Goal: Task Accomplishment & Management: Manage account settings

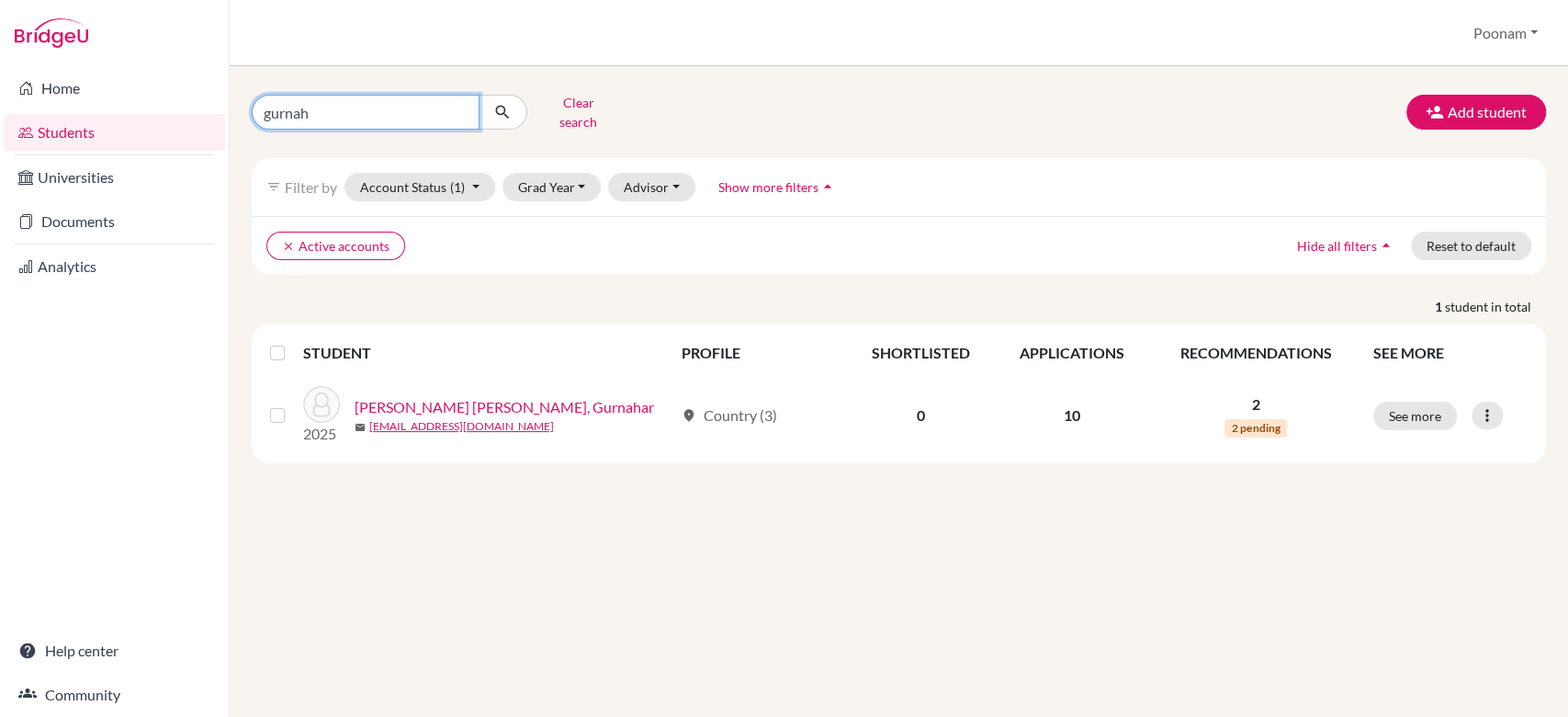
click at [449, 114] on input "gurnah" at bounding box center [365, 112] width 228 height 35
type input "suhani"
click button "submit" at bounding box center [503, 112] width 49 height 35
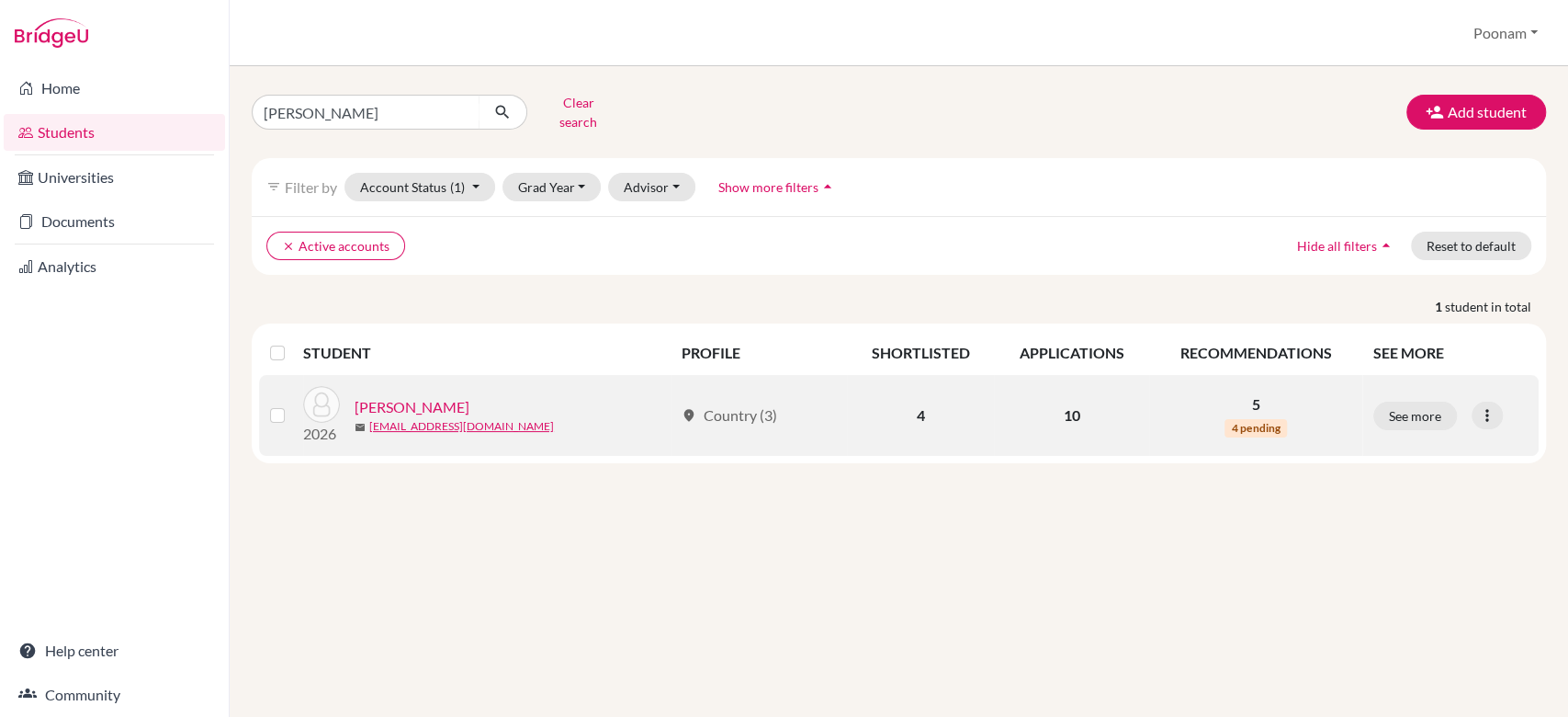
click at [408, 396] on link "[PERSON_NAME]" at bounding box center [412, 407] width 115 height 22
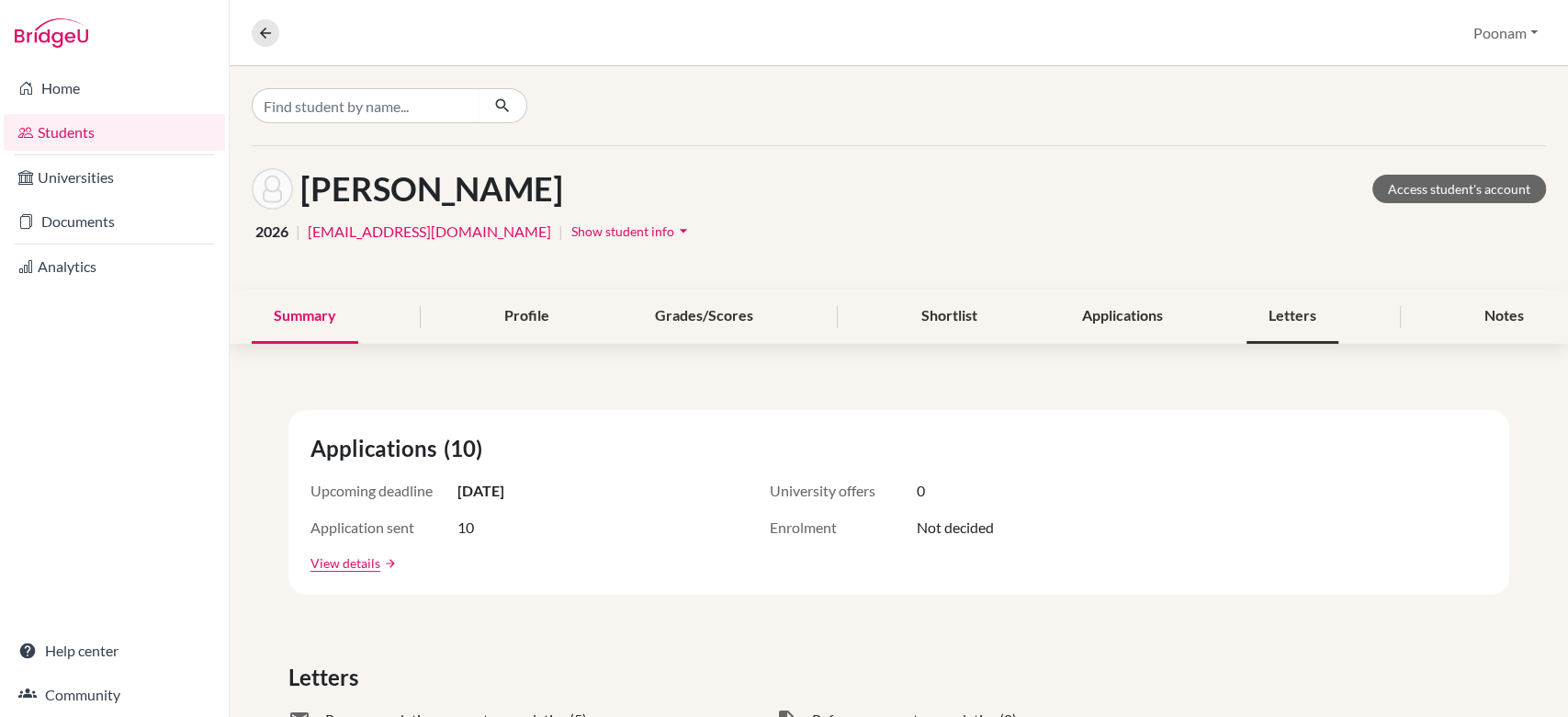
click at [1278, 310] on div "Letters" at bounding box center [1292, 317] width 92 height 54
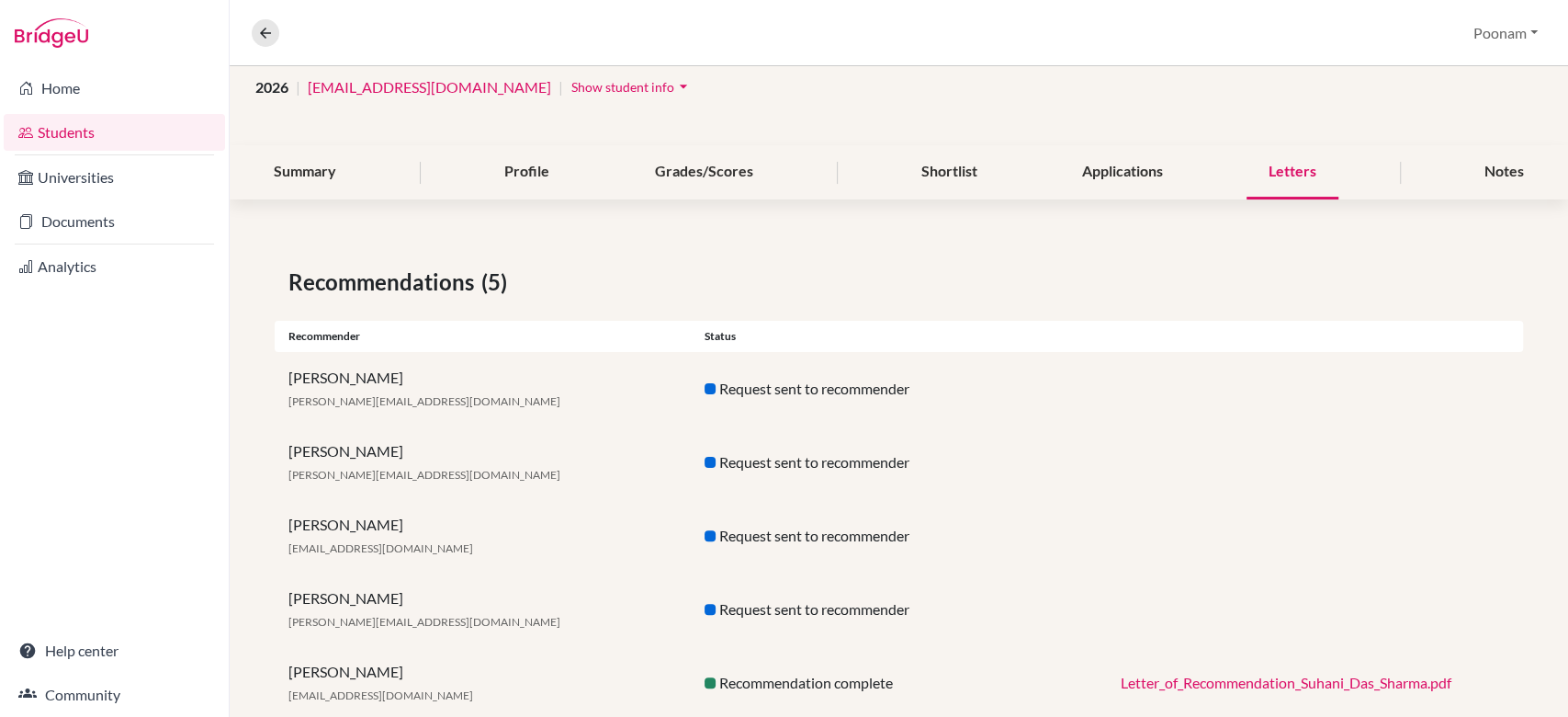
scroll to position [154, 0]
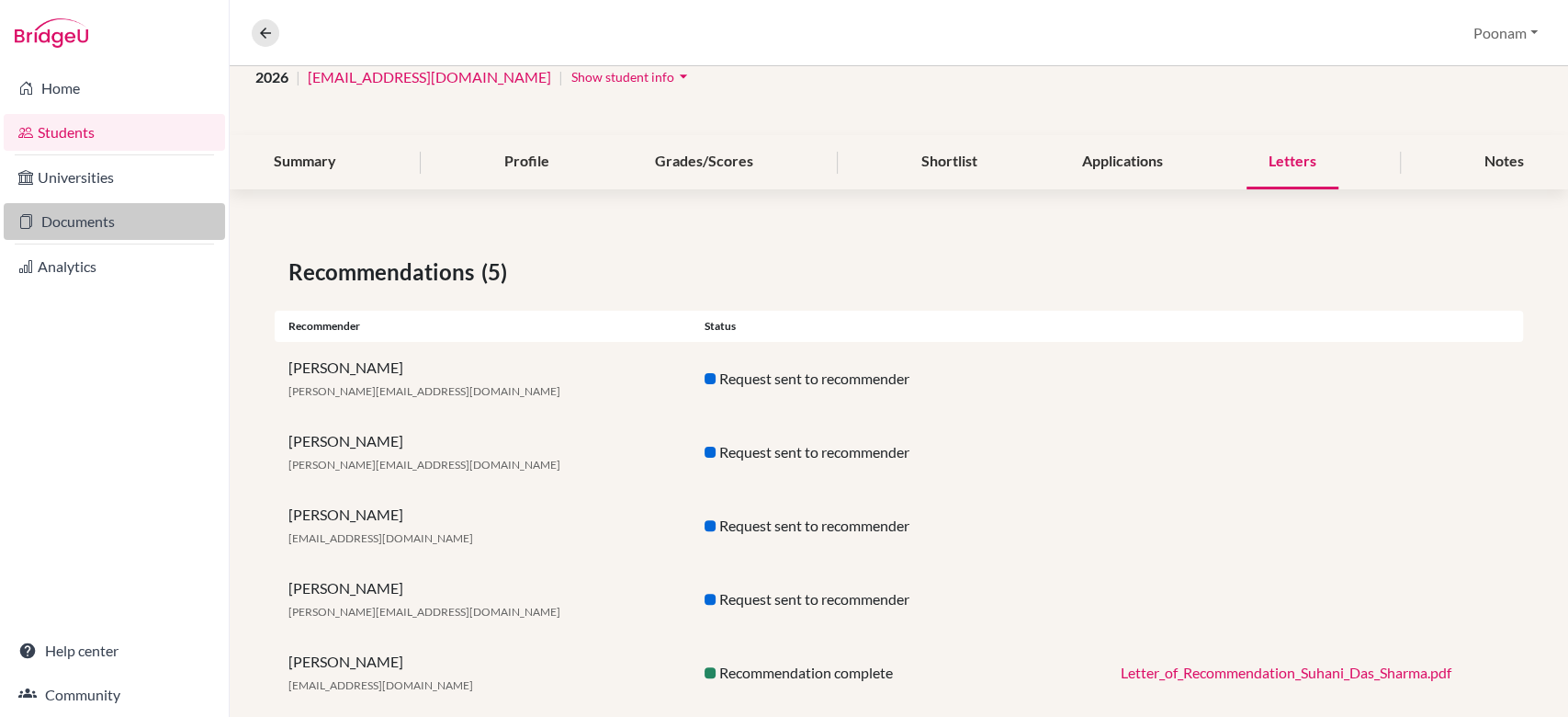
click at [72, 230] on link "Documents" at bounding box center [115, 222] width 221 height 37
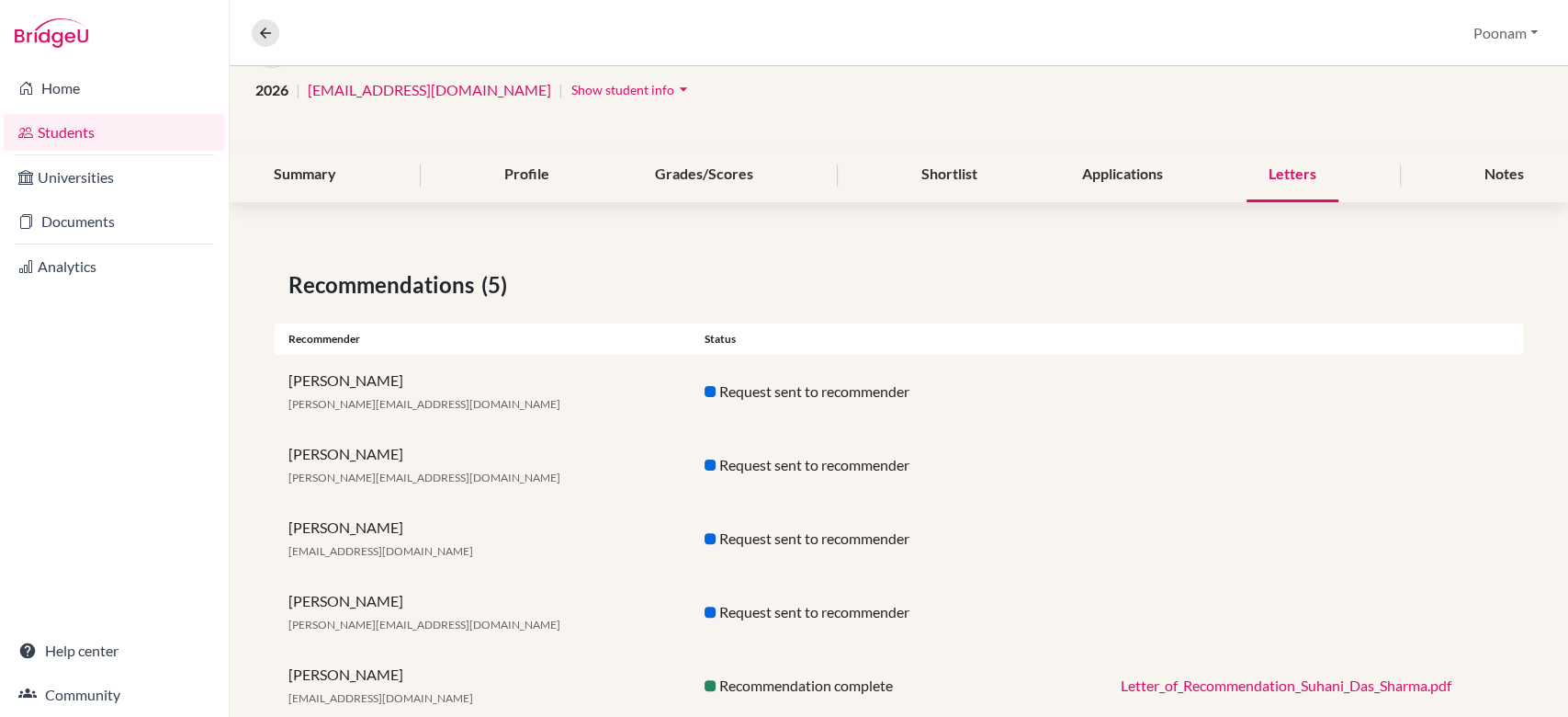
scroll to position [190, 0]
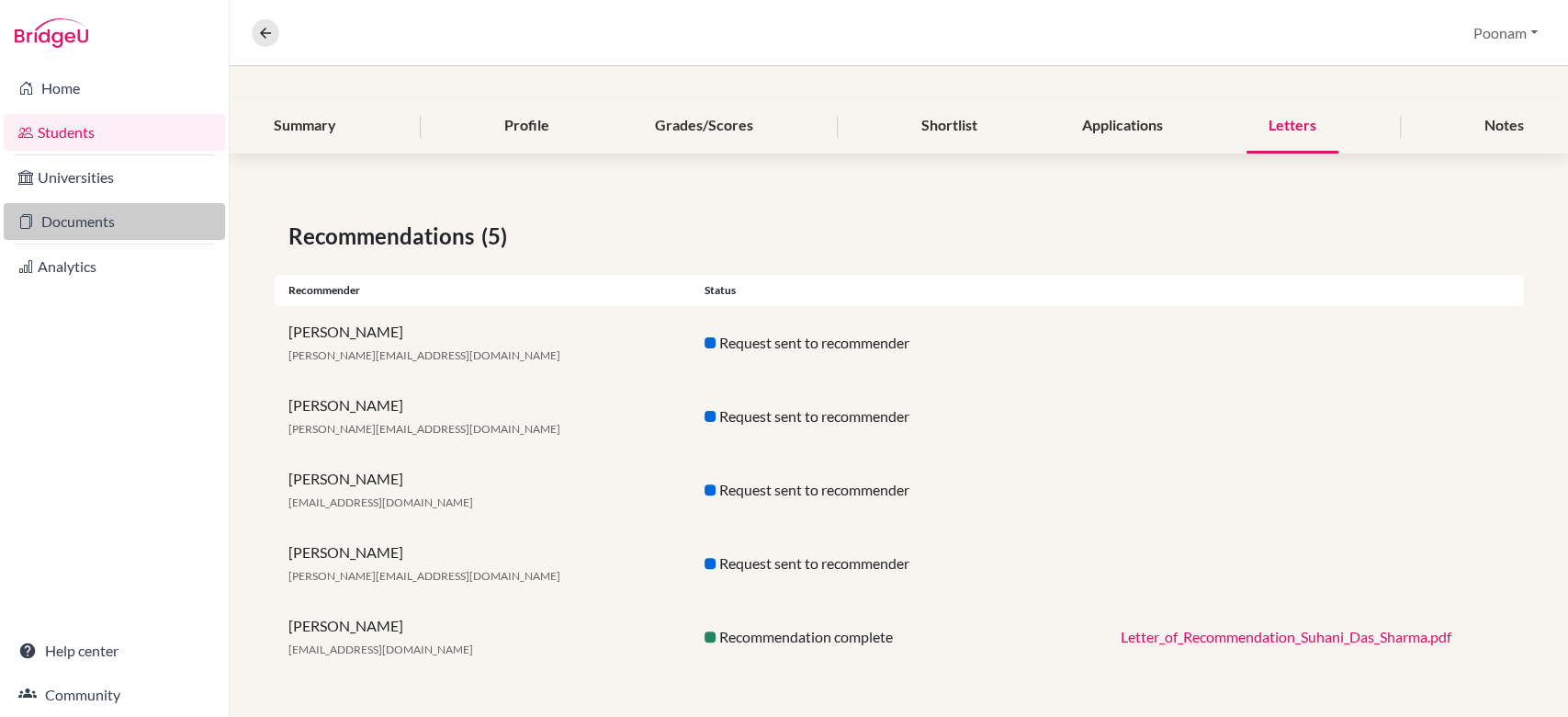
click at [83, 224] on link "Documents" at bounding box center [115, 222] width 221 height 37
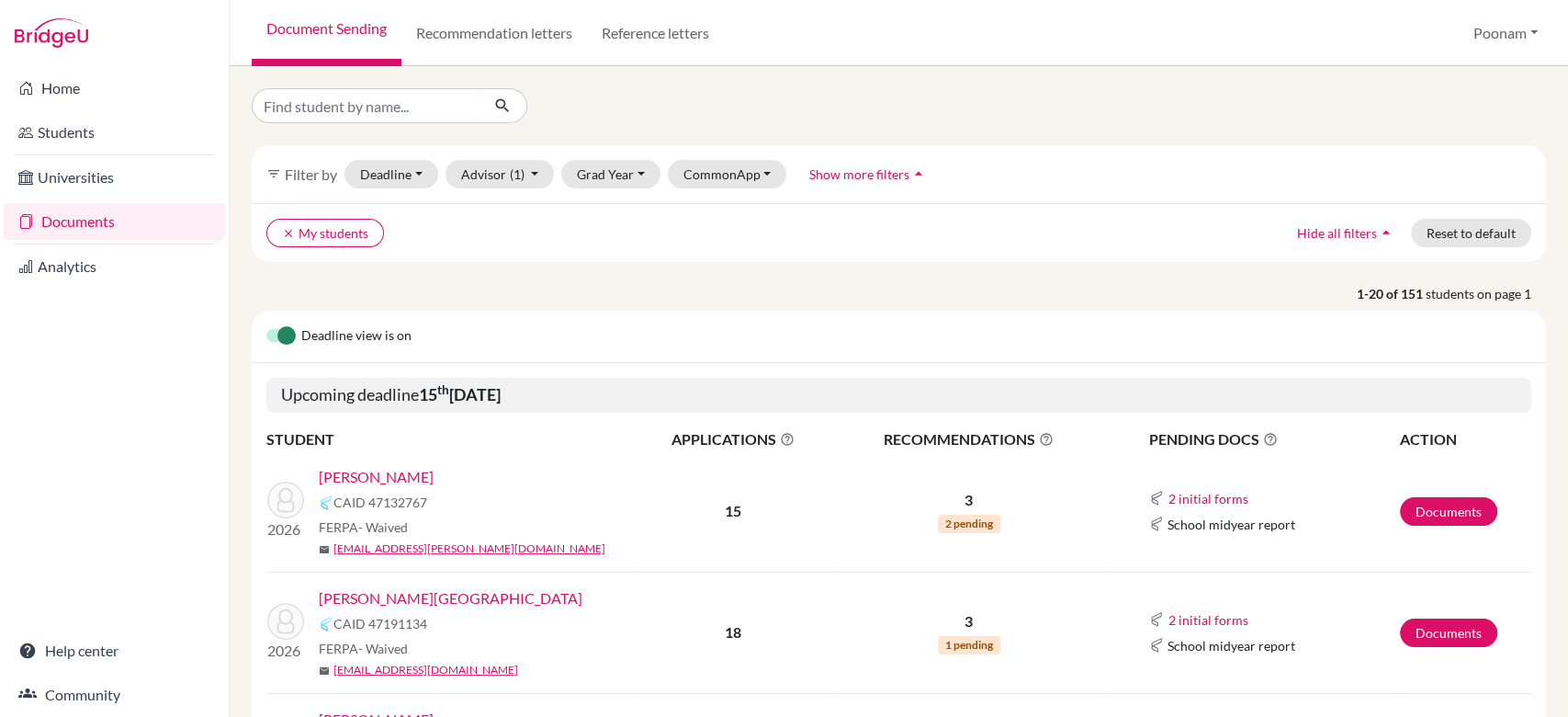
scroll to position [21, 0]
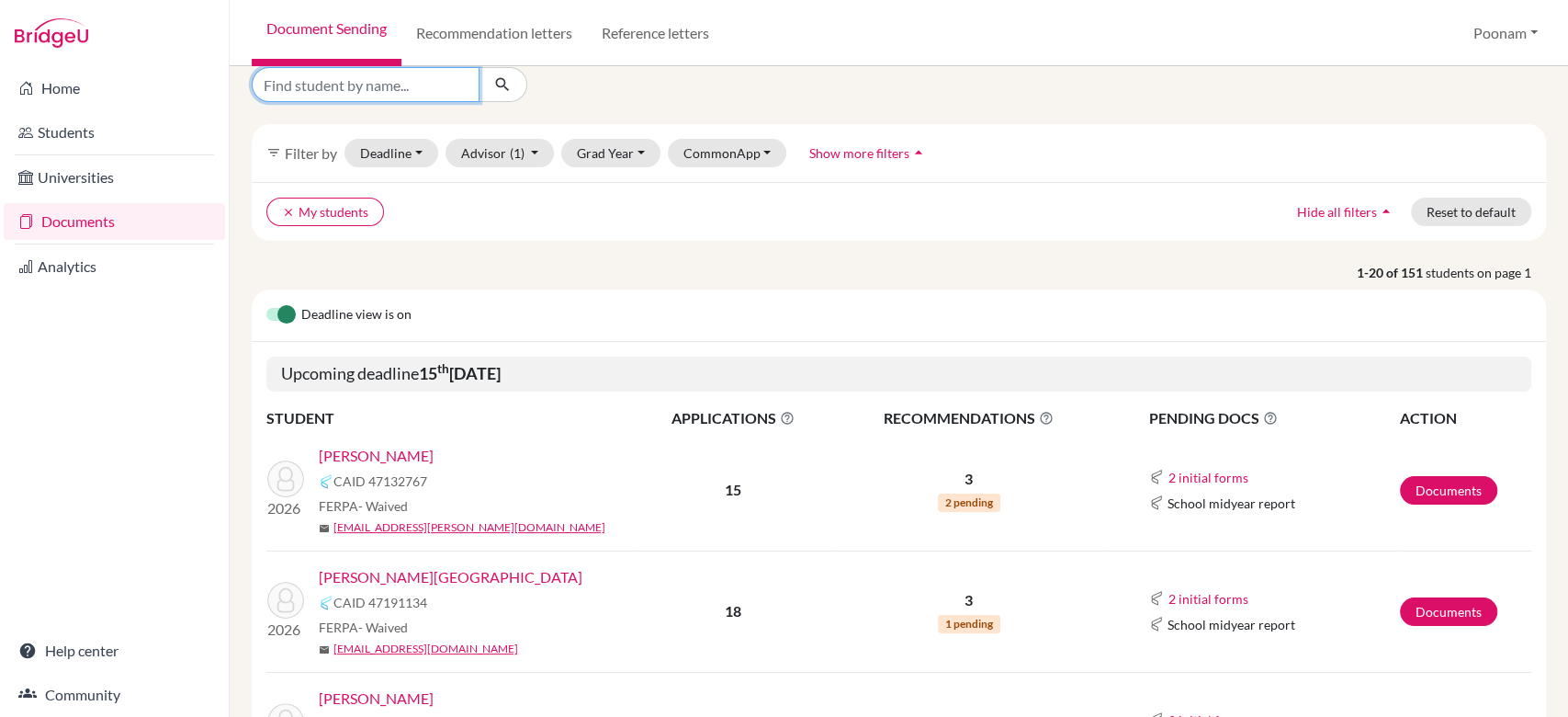
click at [449, 78] on input "Find student by name..." at bounding box center [365, 85] width 228 height 35
type input "suhani"
click button "submit" at bounding box center [503, 85] width 49 height 35
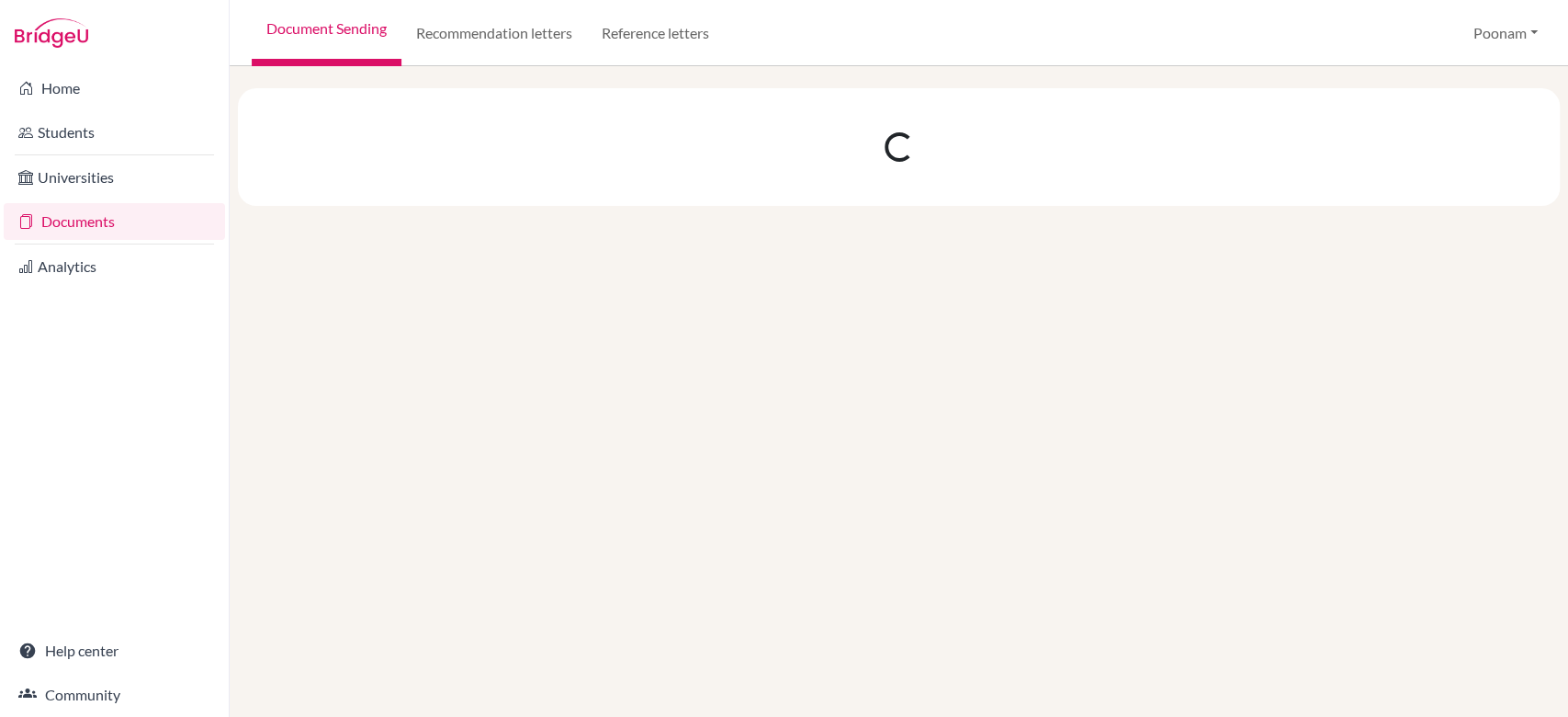
scroll to position [0, 0]
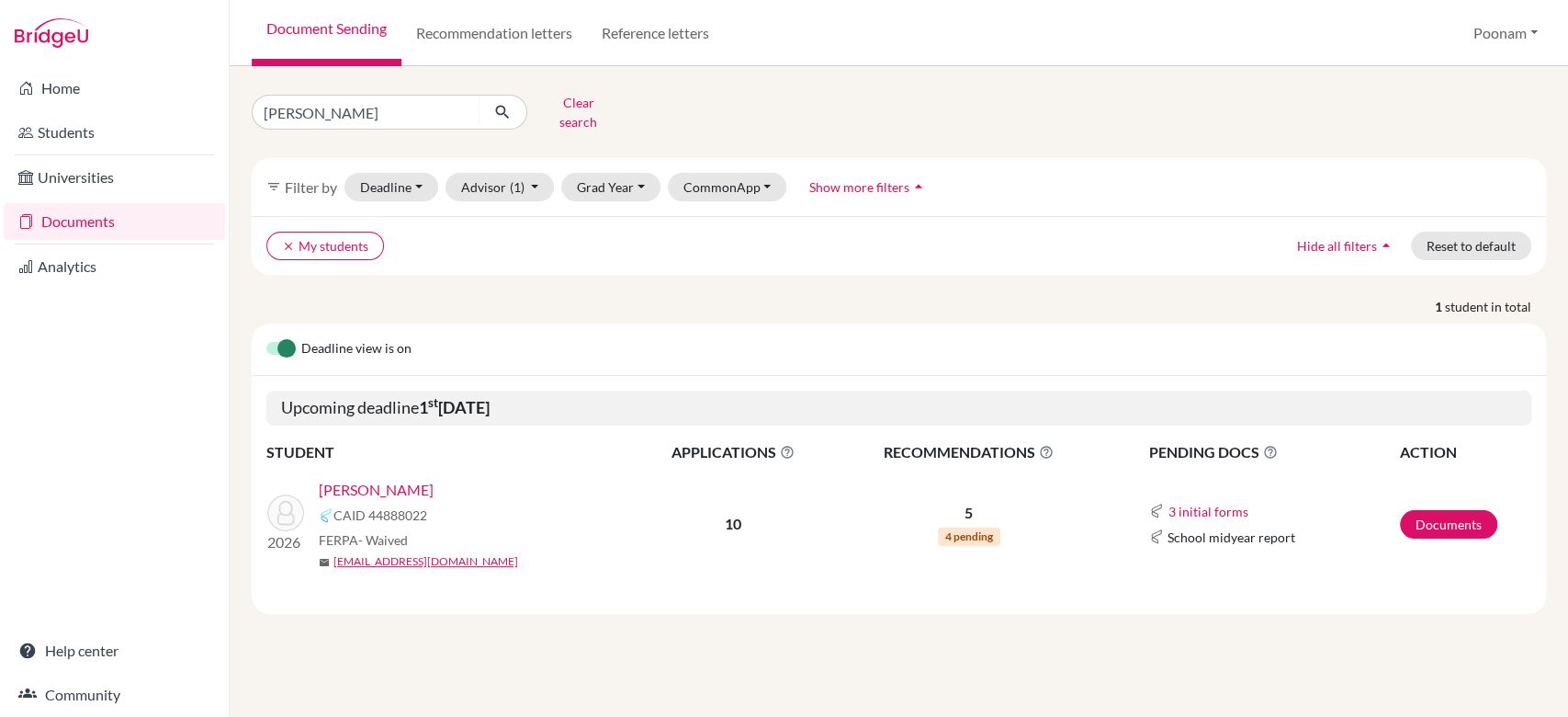
click at [1432, 526] on td "Documents" at bounding box center [1465, 525] width 132 height 120
click at [1432, 515] on link "Documents" at bounding box center [1449, 524] width 97 height 28
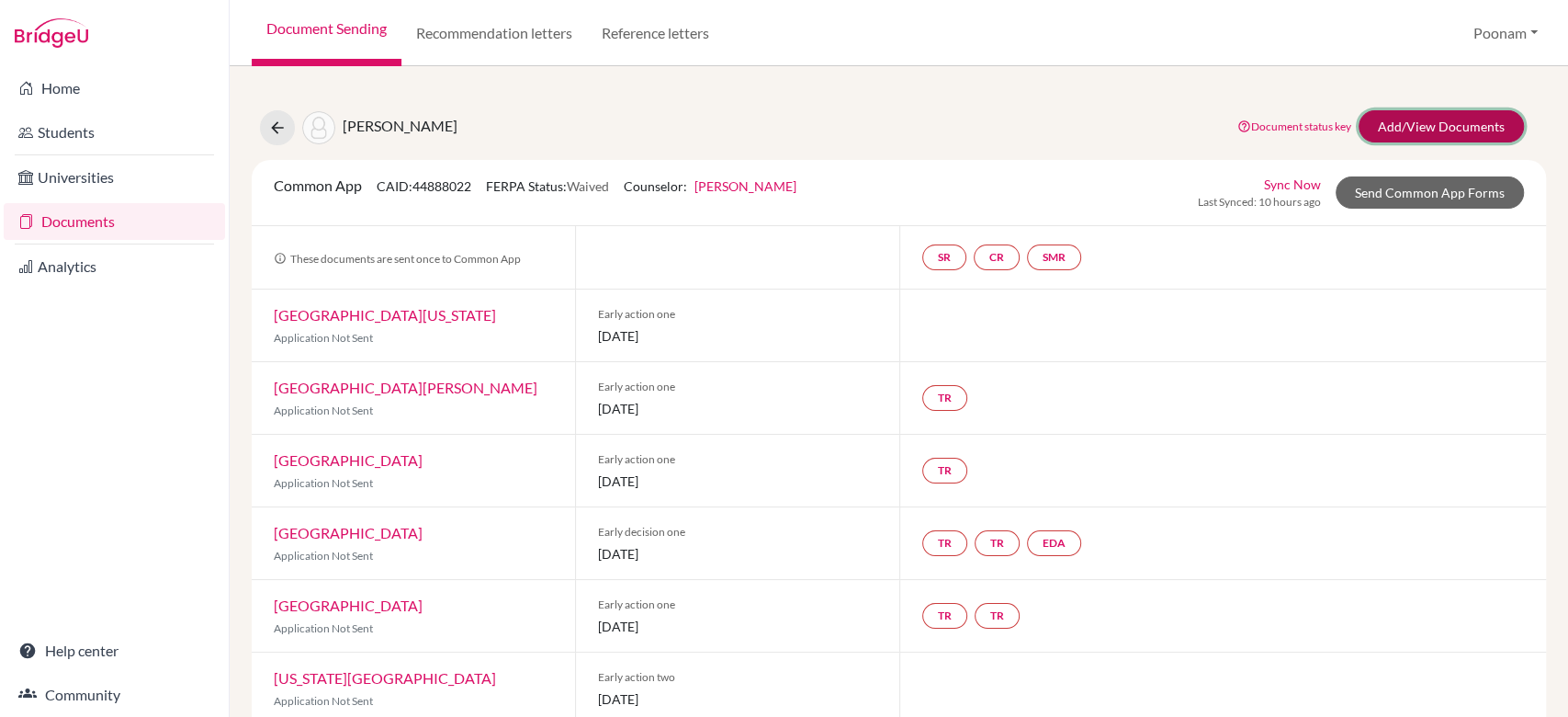
click at [1379, 121] on link "Add/View Documents" at bounding box center [1441, 126] width 165 height 32
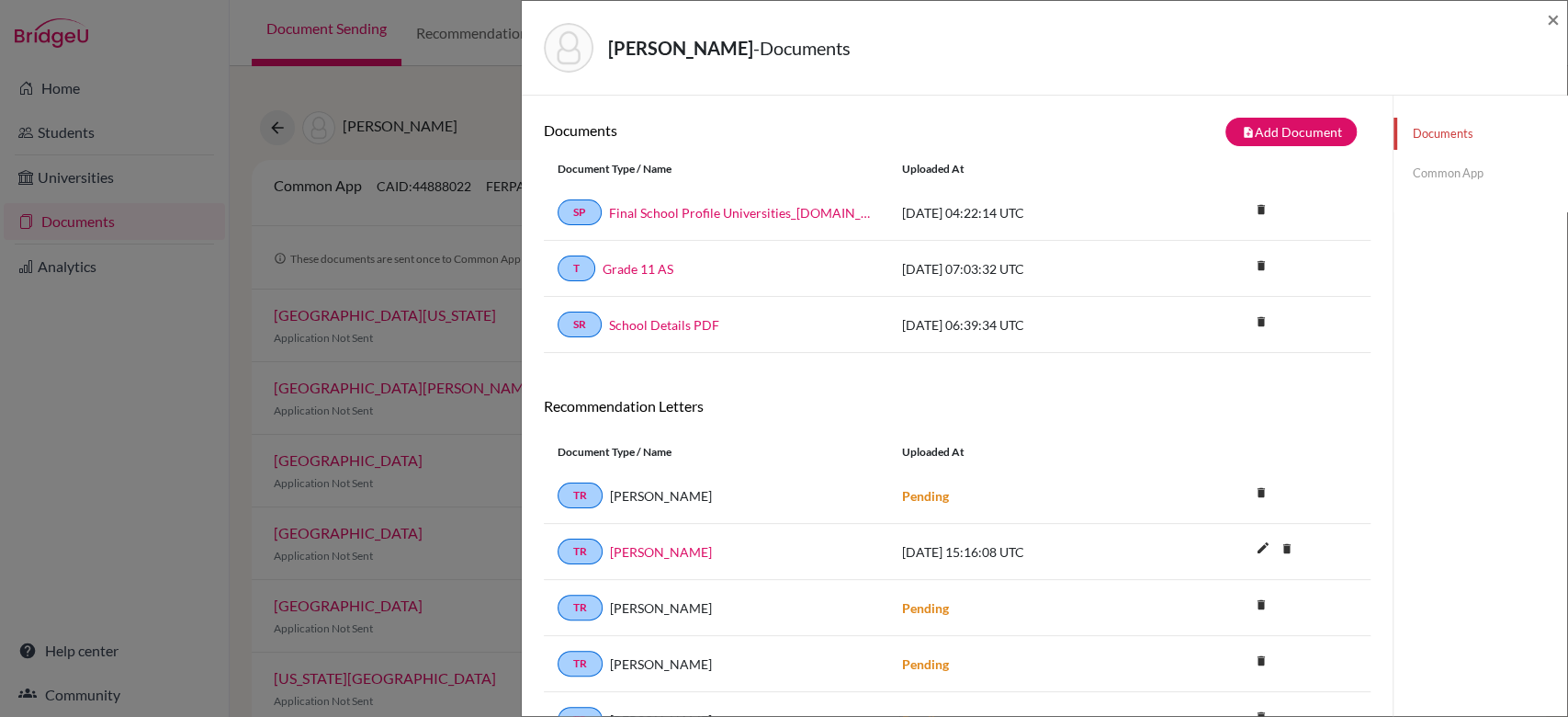
scroll to position [95, 0]
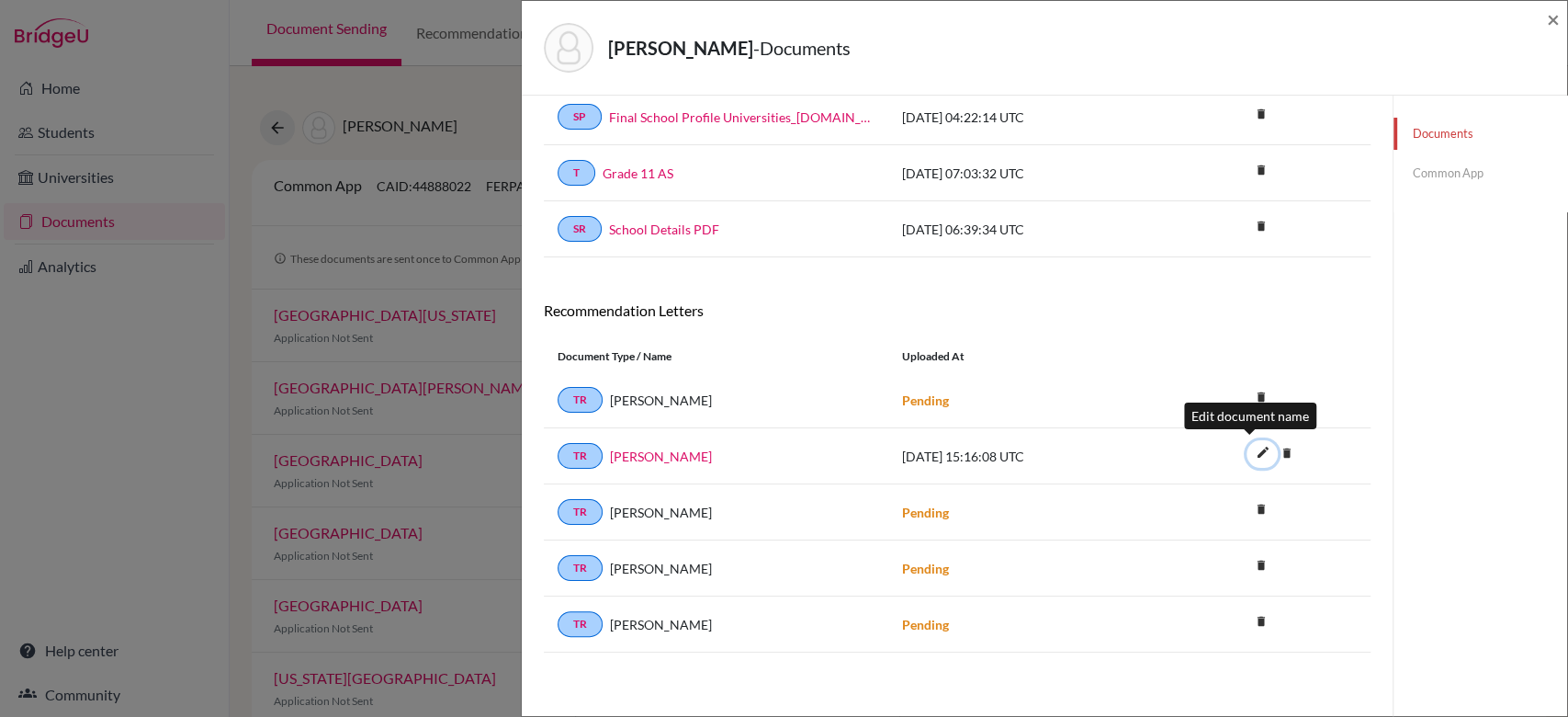
click at [1249, 452] on icon "edit" at bounding box center [1262, 452] width 29 height 29
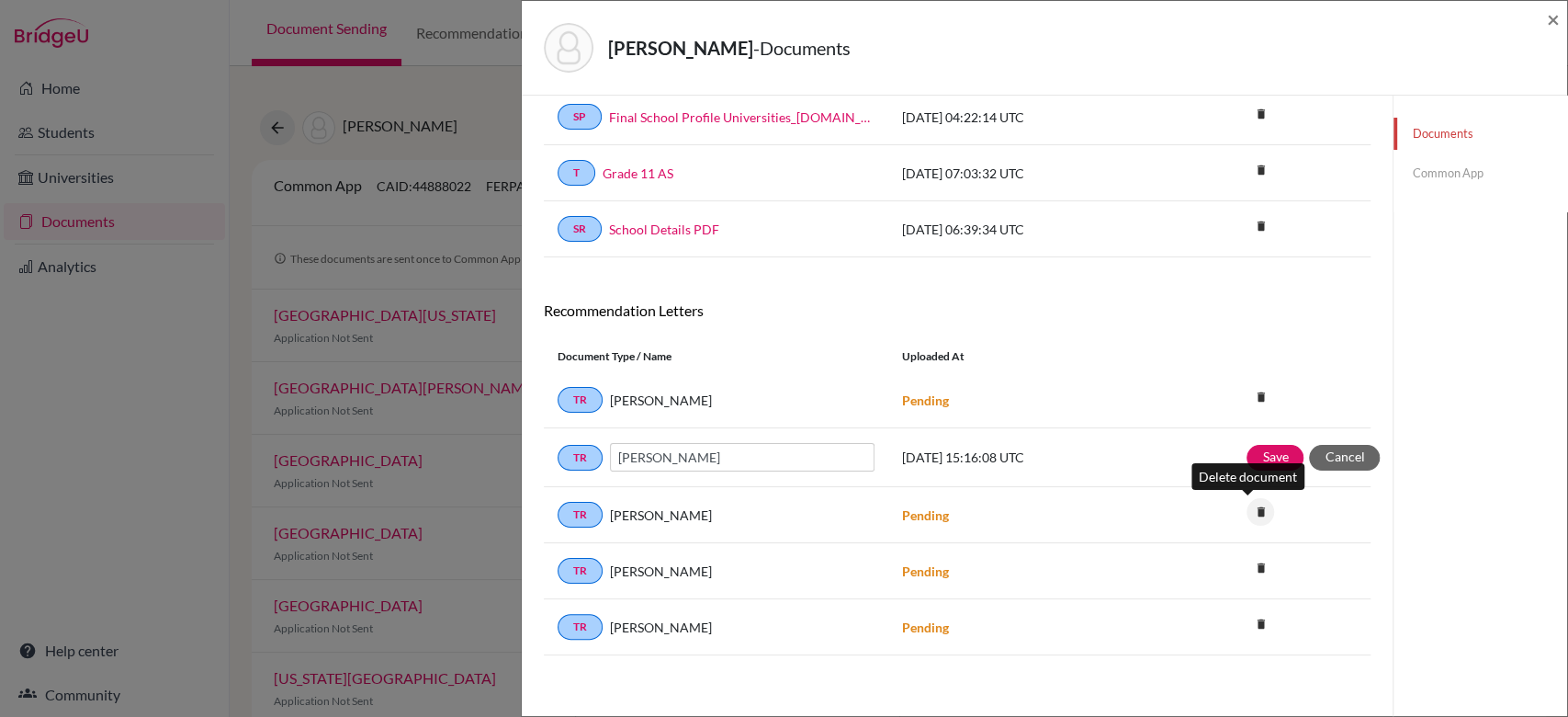
click at [1247, 509] on icon "delete" at bounding box center [1260, 512] width 27 height 27
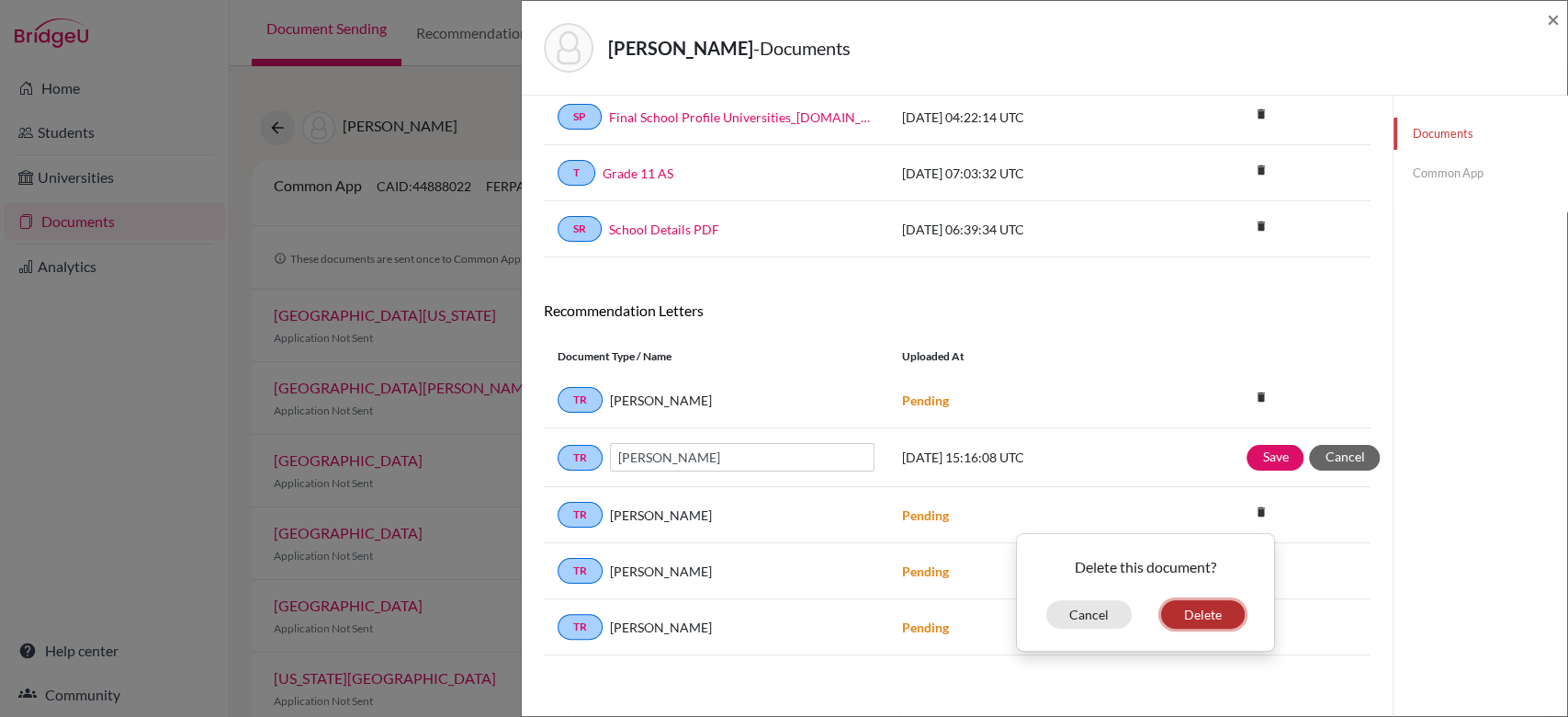
click at [1191, 609] on button "Delete" at bounding box center [1203, 614] width 83 height 28
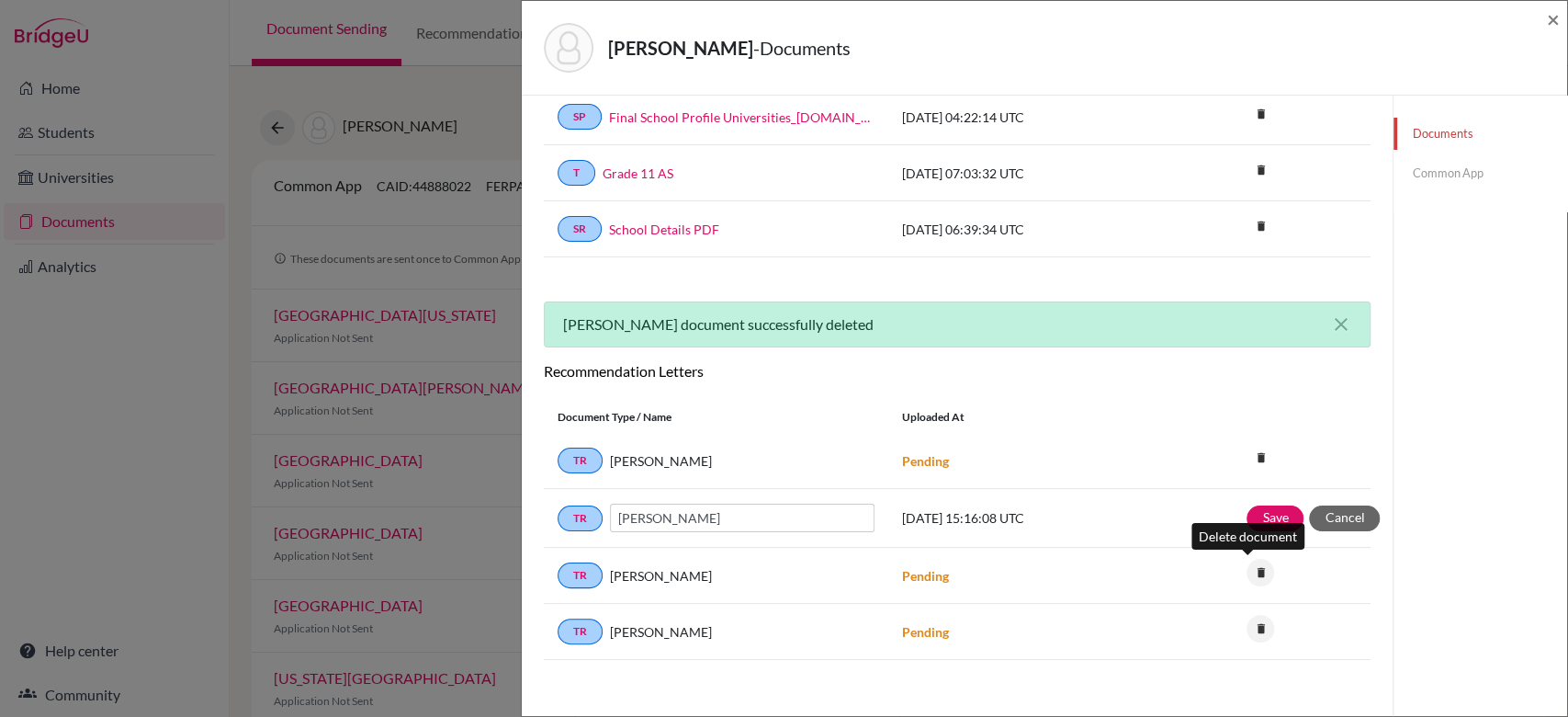
click at [1247, 571] on icon "delete" at bounding box center [1260, 572] width 27 height 27
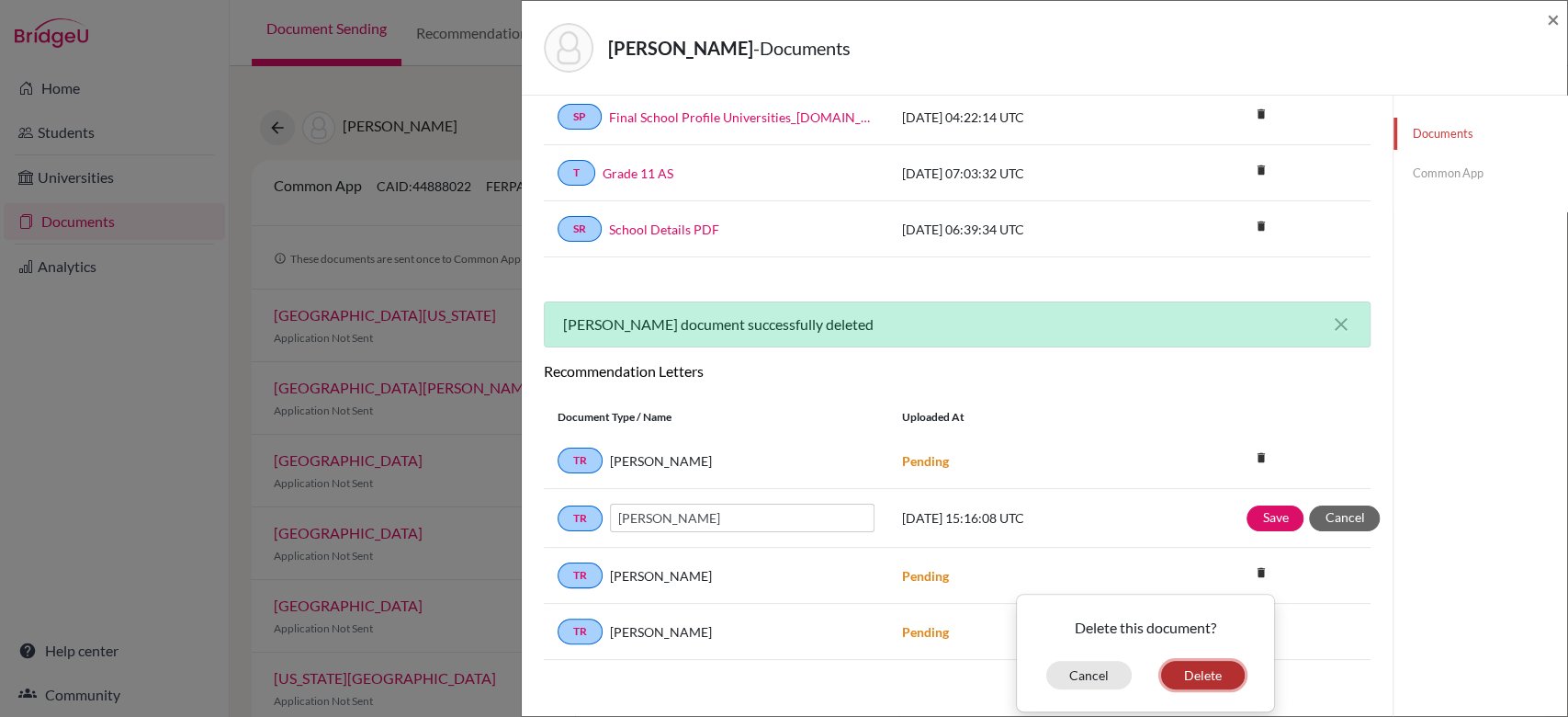
click at [1179, 673] on button "Delete" at bounding box center [1203, 674] width 83 height 28
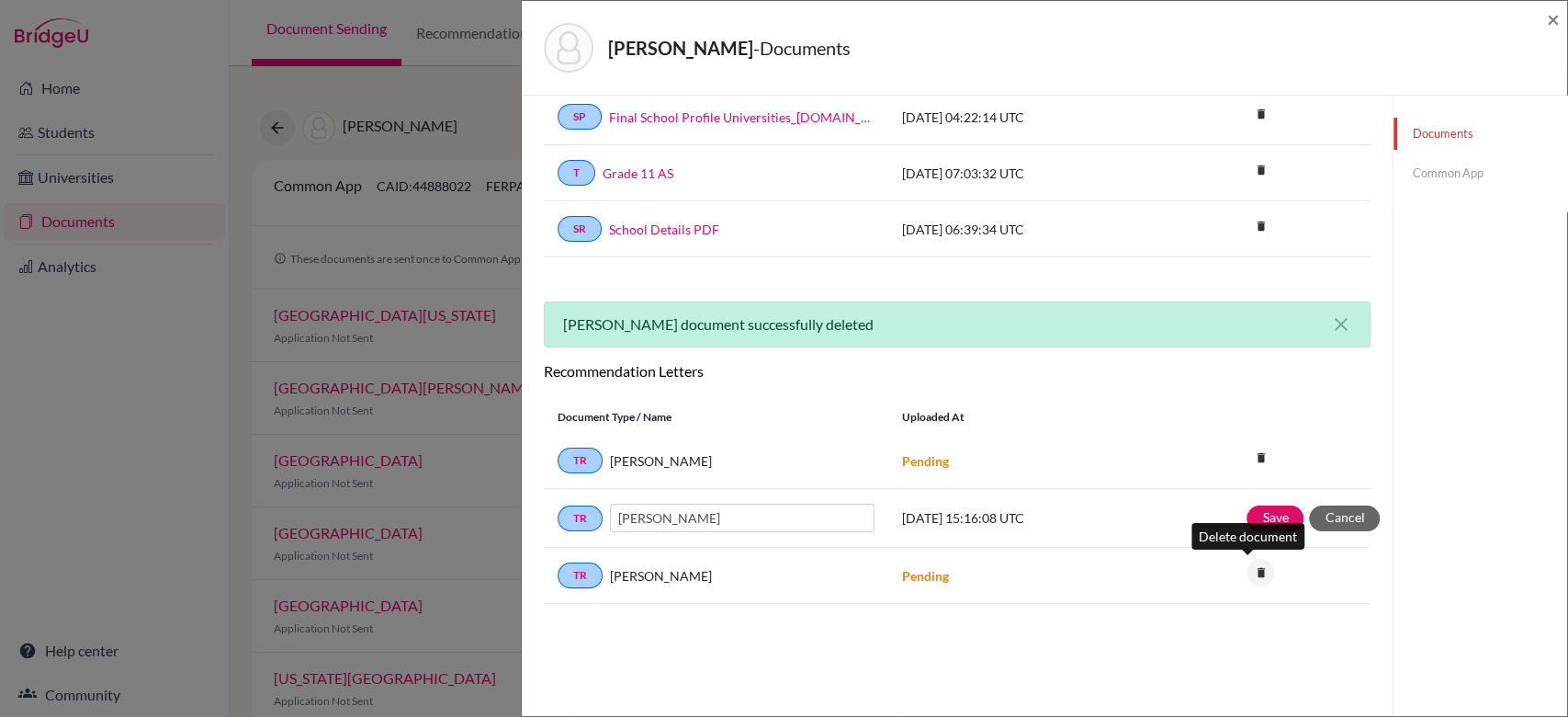
click at [1249, 582] on icon "delete" at bounding box center [1260, 572] width 27 height 27
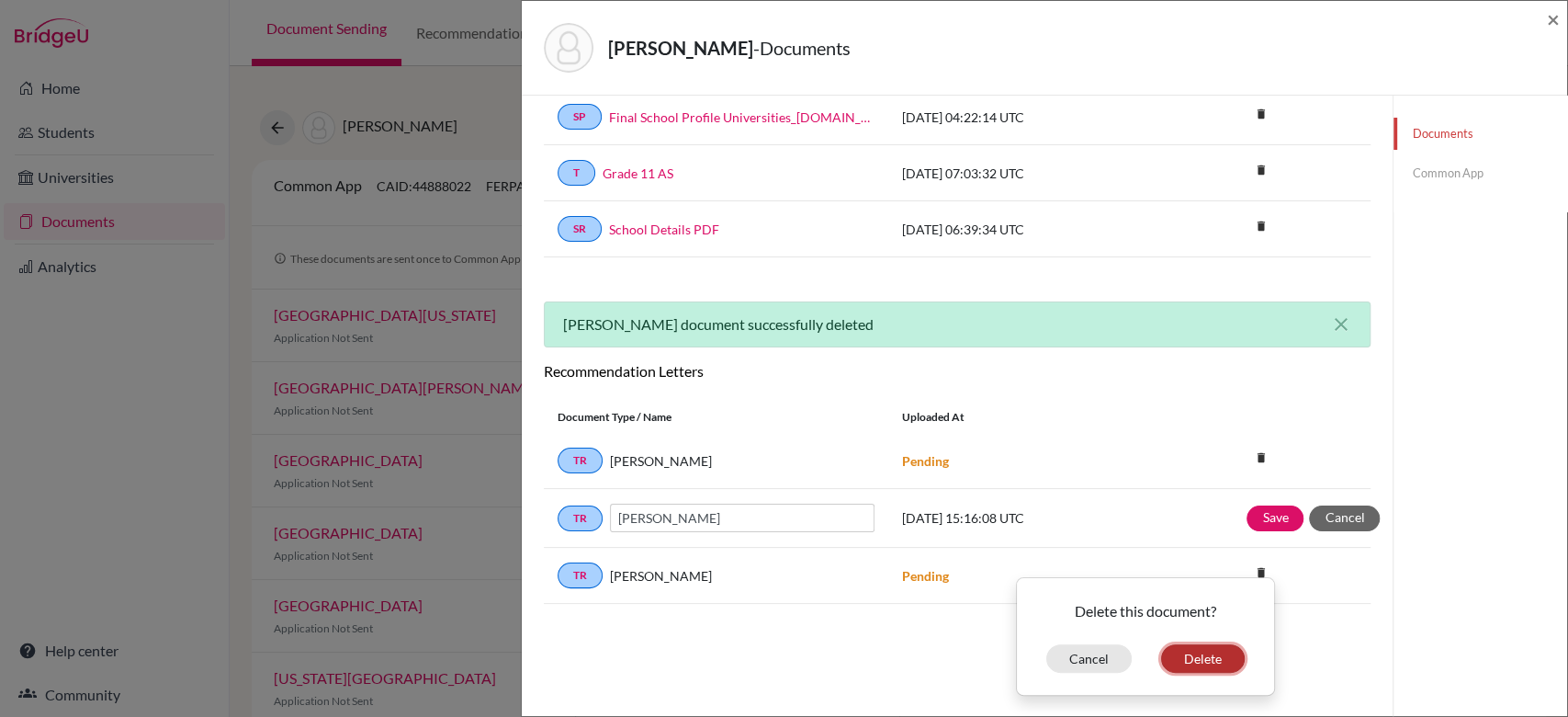
click at [1195, 657] on button "Delete" at bounding box center [1203, 658] width 83 height 28
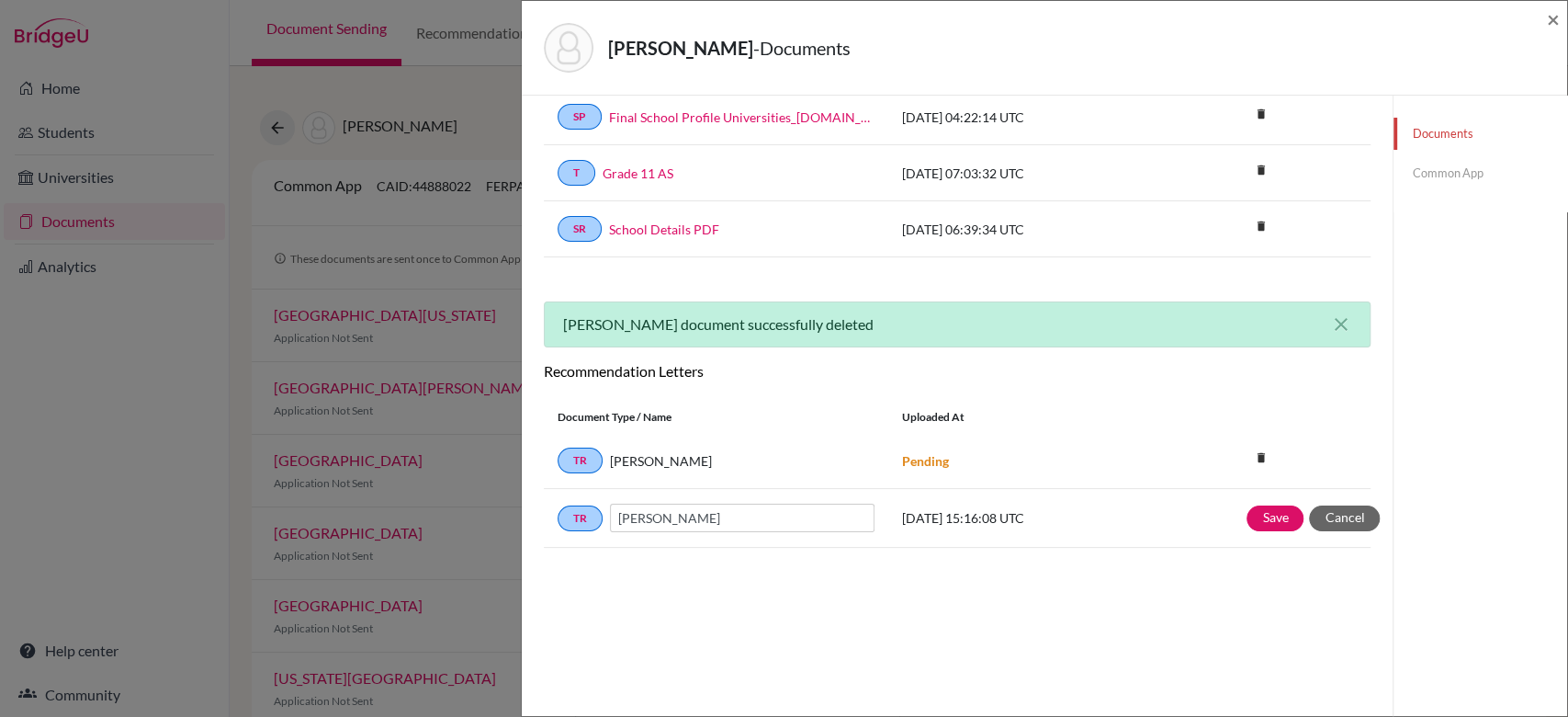
click at [1358, 444] on div "Documents note_add Add Document Document type Change explanation for Common App…" at bounding box center [956, 358] width 871 height 717
click at [806, 526] on input "[PERSON_NAME]" at bounding box center [742, 517] width 264 height 28
paste input "[PERSON_NAME] [PERSON_NAME]"
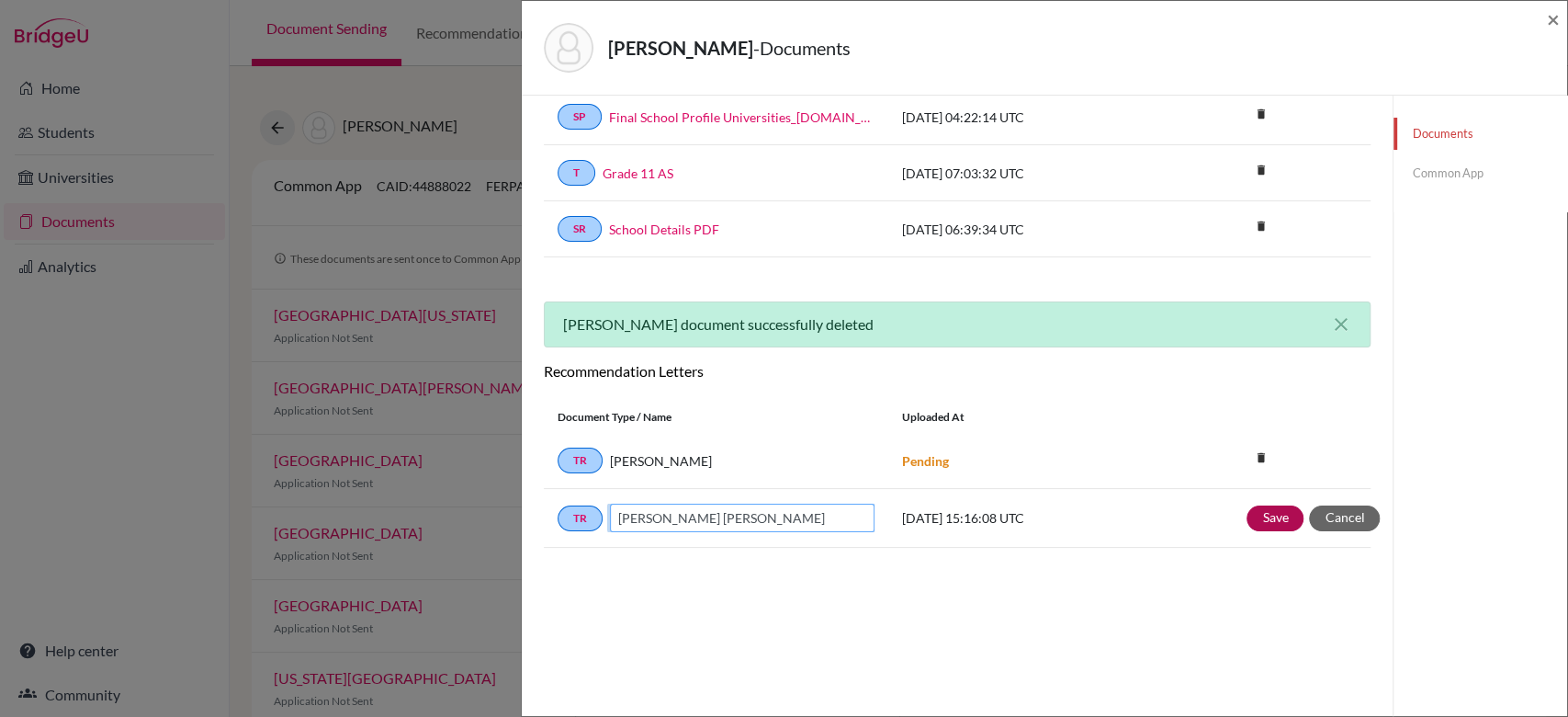
type input "[PERSON_NAME] [PERSON_NAME]"
click at [1256, 524] on button "Save" at bounding box center [1275, 518] width 57 height 25
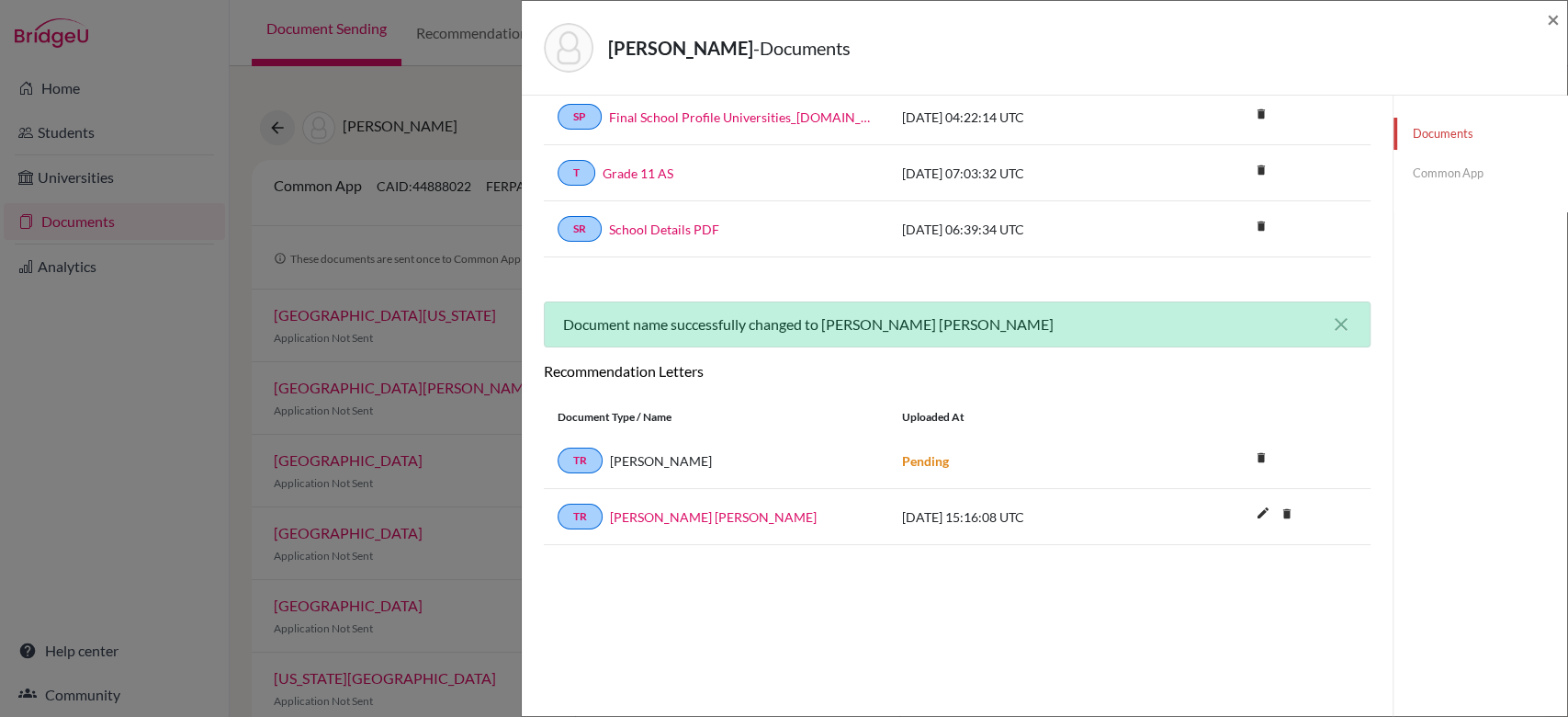
click at [1421, 162] on link "Common App" at bounding box center [1480, 173] width 174 height 32
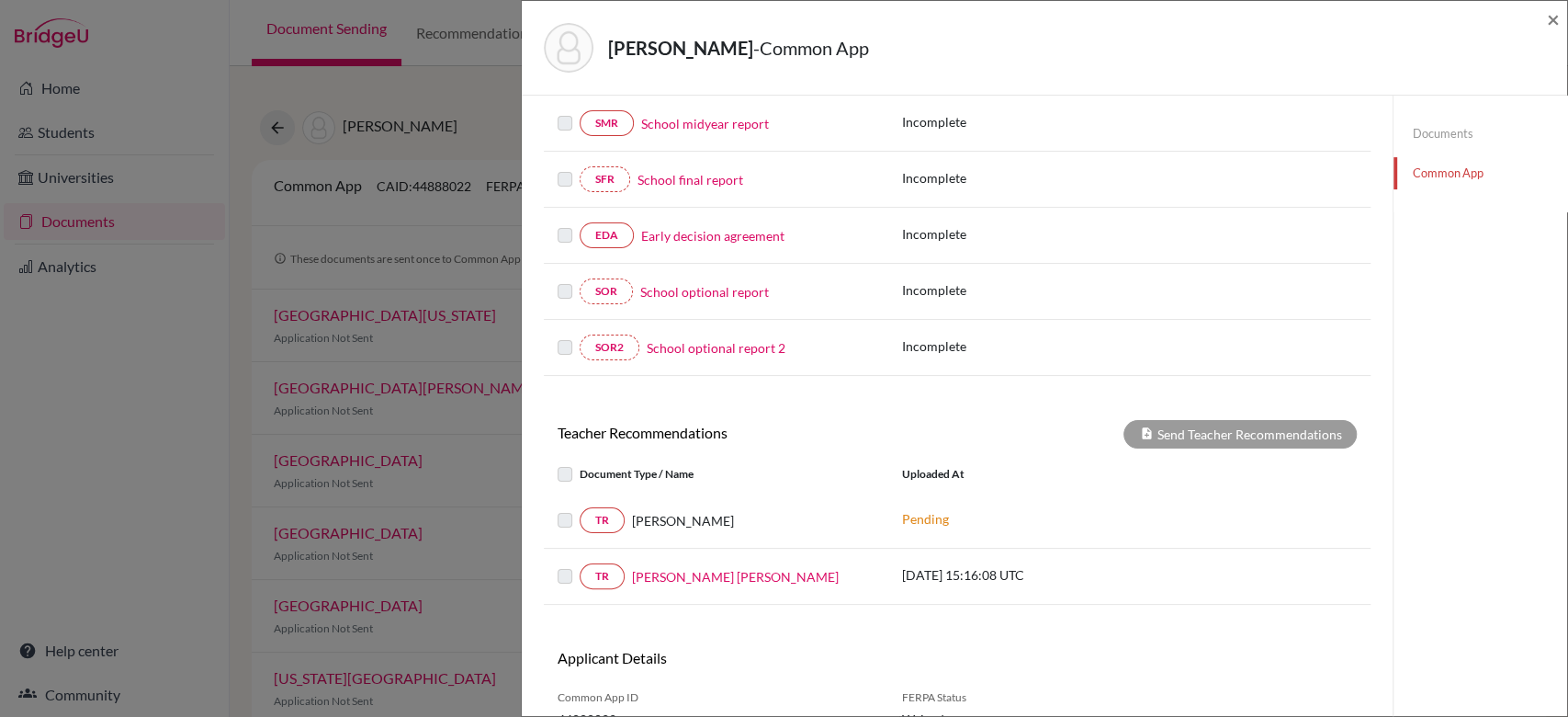
scroll to position [438, 0]
